Goal: Task Accomplishment & Management: Use online tool/utility

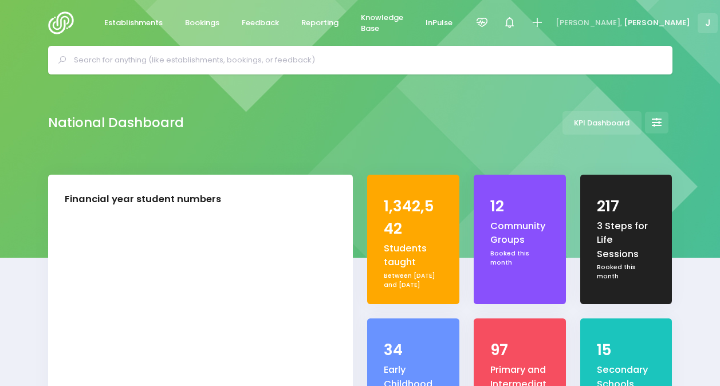
select select "5"
click at [317, 22] on span "Reporting" at bounding box center [319, 22] width 37 height 11
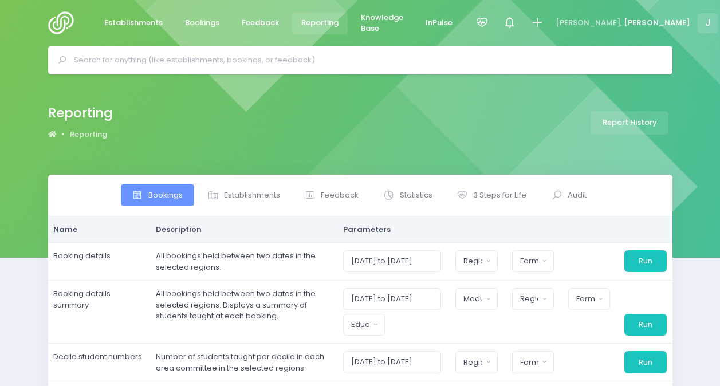
select select
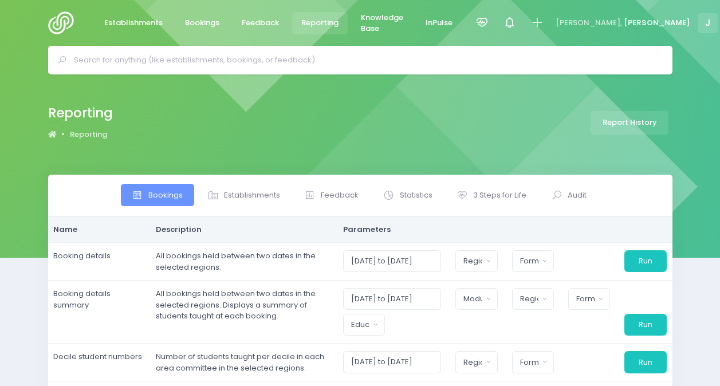
select select
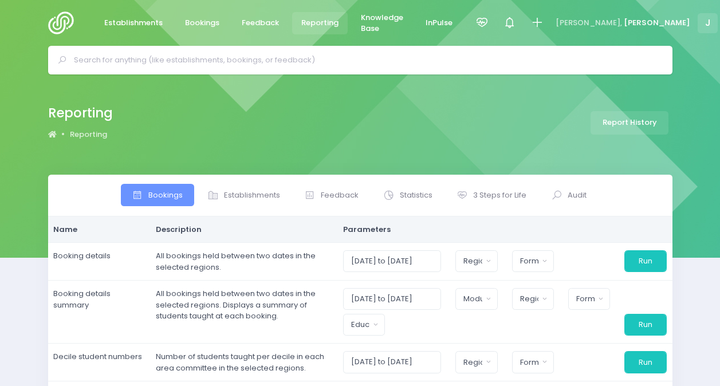
select select
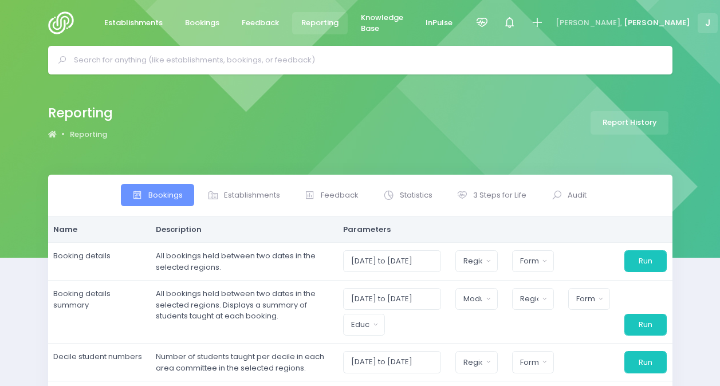
select select
click at [499, 195] on span "3 Steps for Life" at bounding box center [499, 194] width 53 height 11
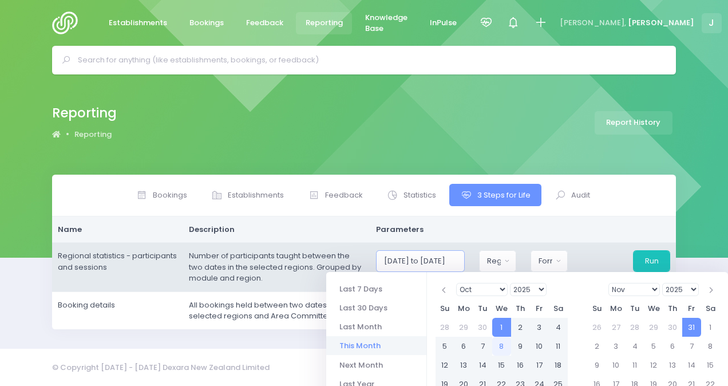
click at [442, 258] on input "[DATE] to [DATE]" at bounding box center [420, 261] width 89 height 22
click at [461, 262] on input "[DATE] to [DATE]" at bounding box center [420, 261] width 89 height 22
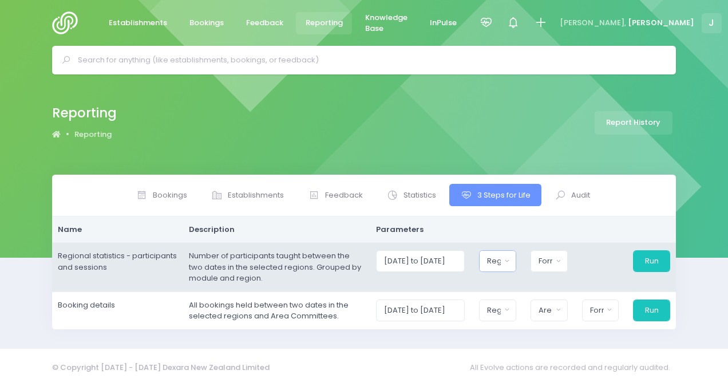
click at [505, 259] on button "Region" at bounding box center [497, 261] width 37 height 22
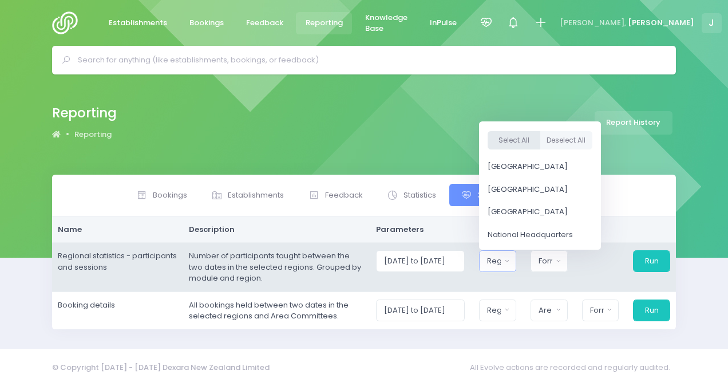
click at [506, 143] on button "Select All" at bounding box center [514, 140] width 53 height 19
select select "Northern"
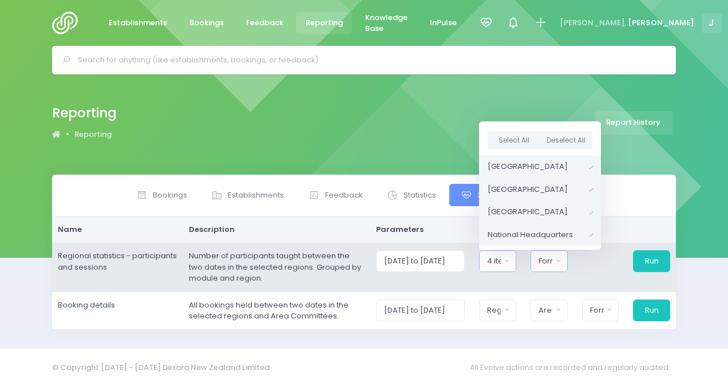
click at [559, 254] on button "Format" at bounding box center [549, 261] width 37 height 22
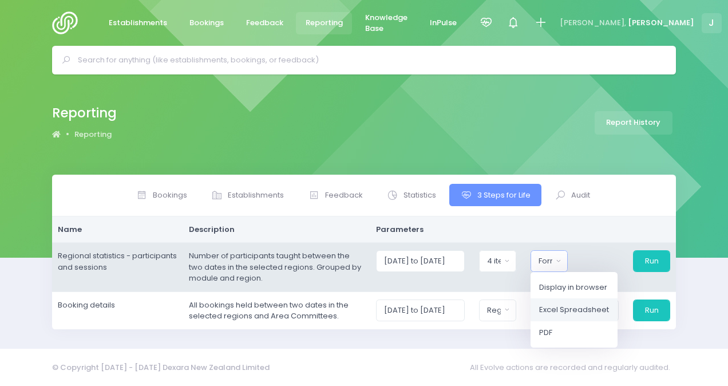
click at [553, 310] on span "Excel Spreadsheet" at bounding box center [574, 309] width 70 height 11
select select "excel"
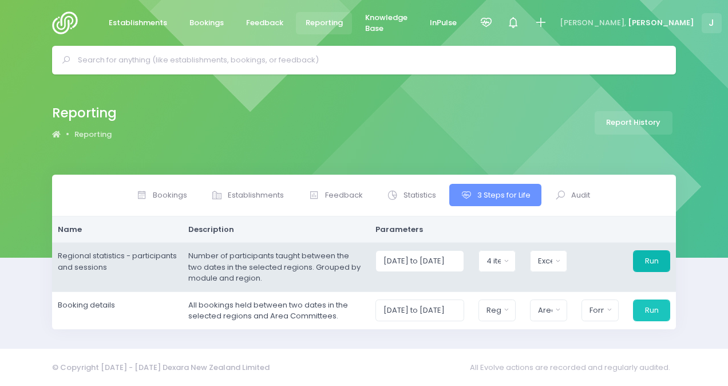
click at [654, 260] on button "Run" at bounding box center [651, 261] width 37 height 22
